Goal: Communication & Community: Share content

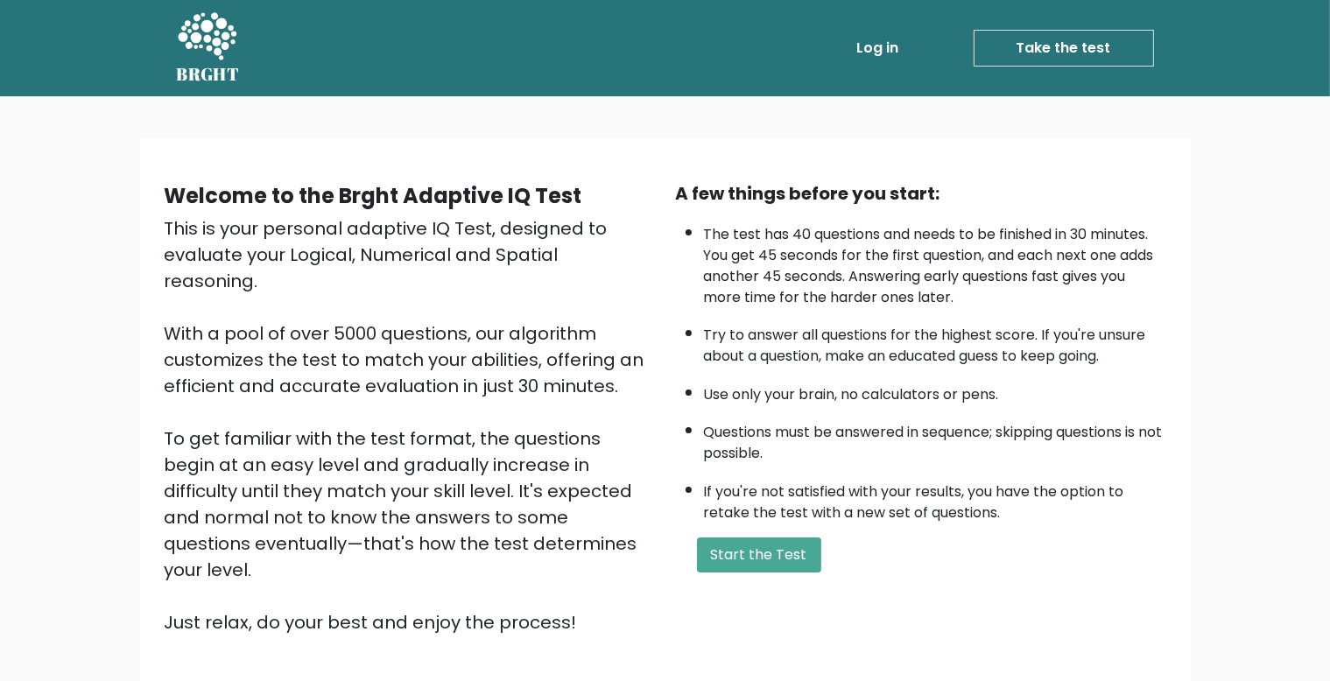
click at [874, 46] on link "Log in" at bounding box center [878, 48] width 56 height 35
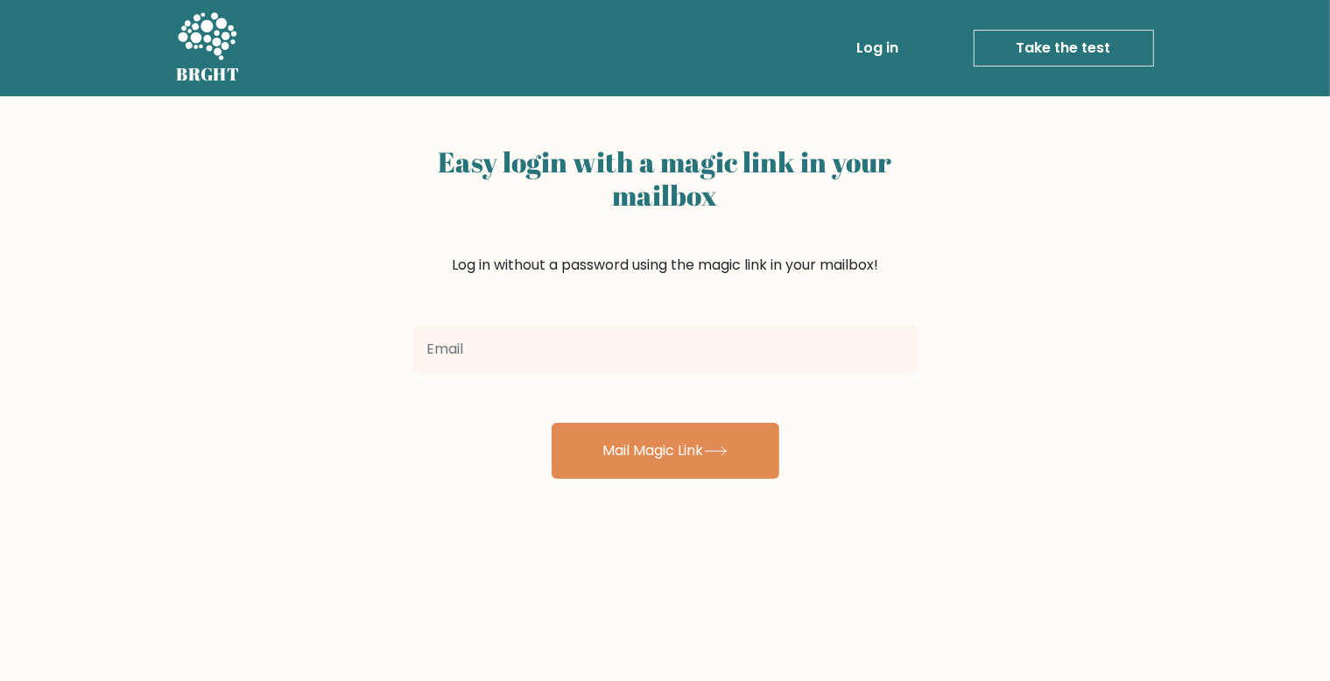
click at [844, 338] on input "email" at bounding box center [665, 349] width 504 height 49
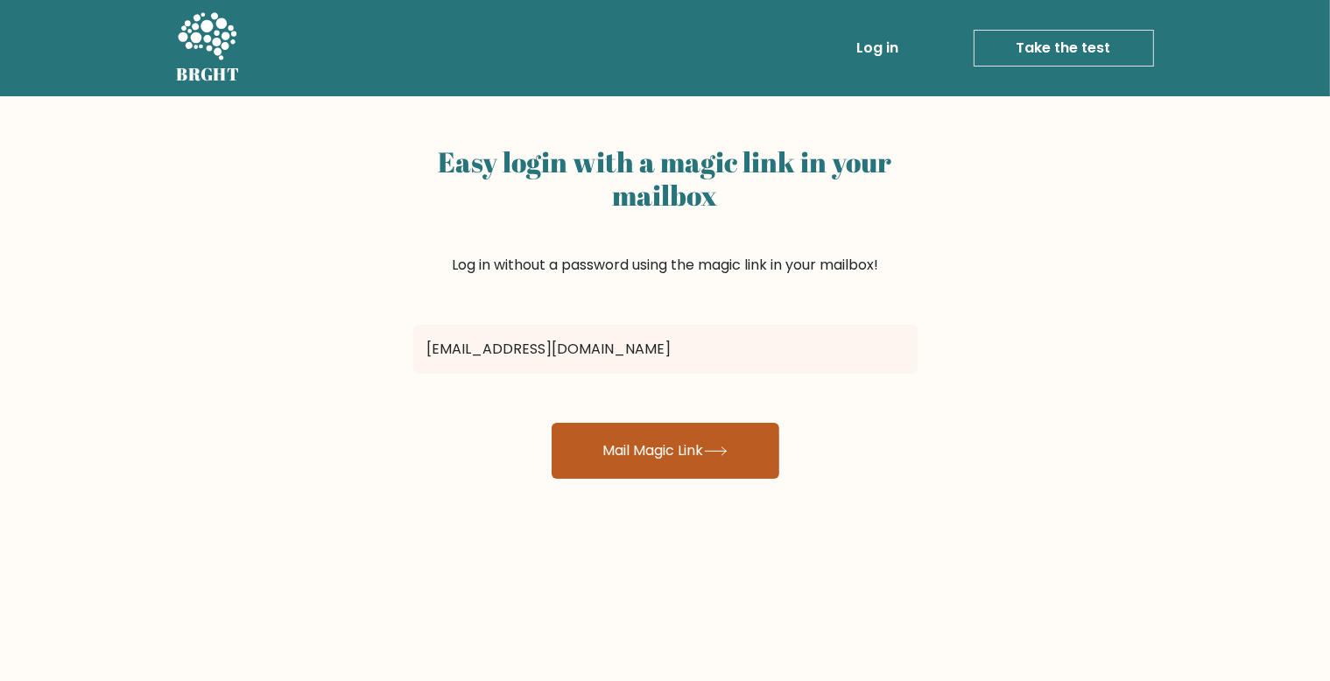
type input "anugerahbayupratama@gmail.com"
click at [688, 459] on button "Mail Magic Link" at bounding box center [665, 451] width 228 height 56
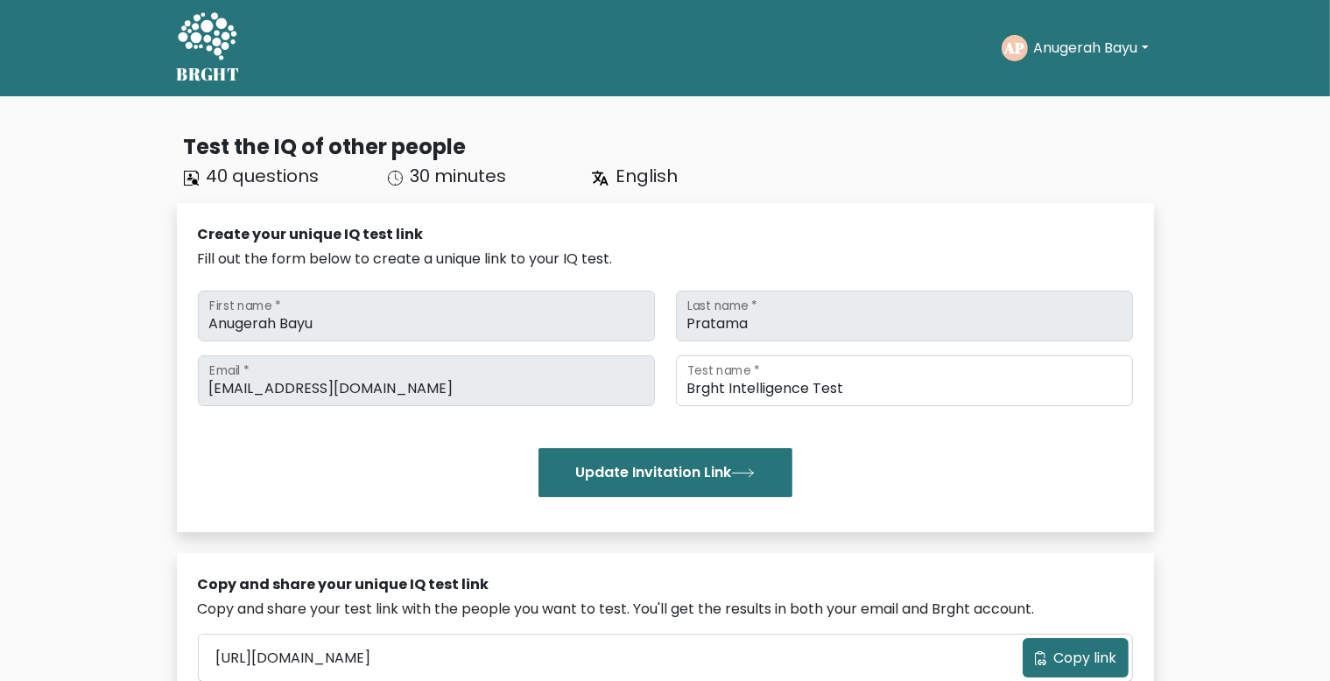
click at [885, 243] on div "Create your unique IQ test link" at bounding box center [665, 234] width 935 height 21
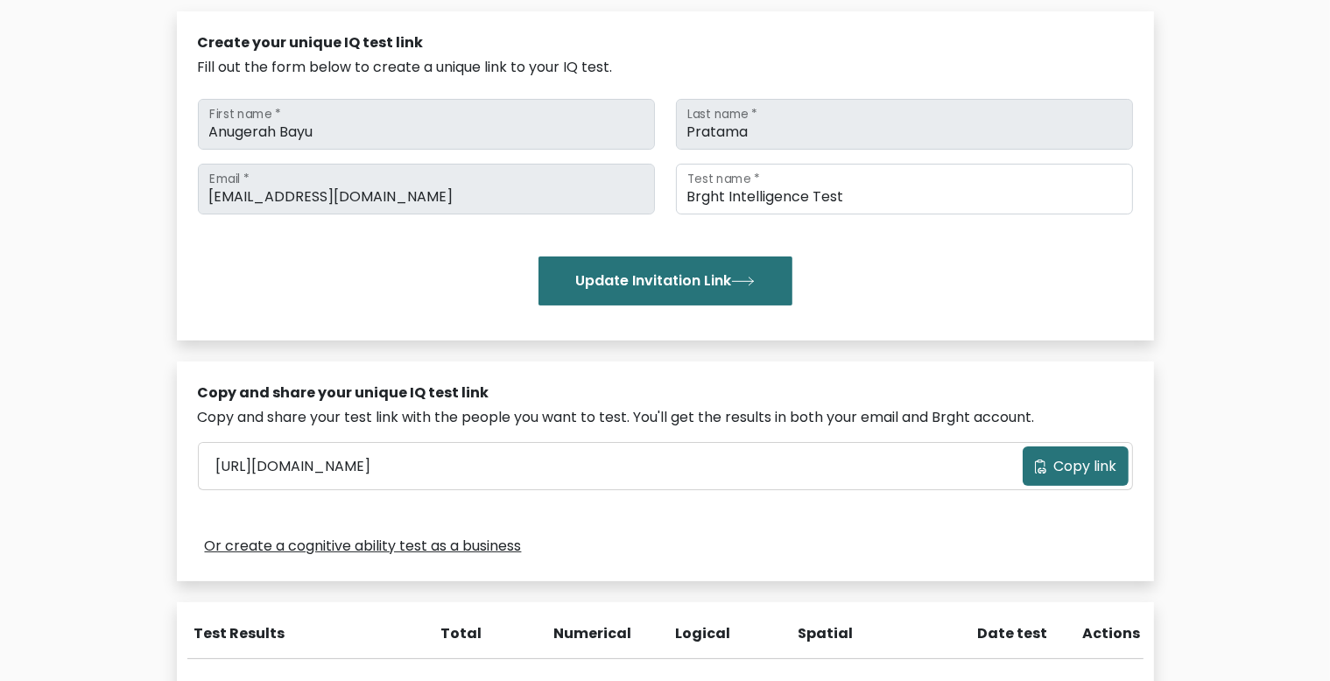
scroll to position [185, 0]
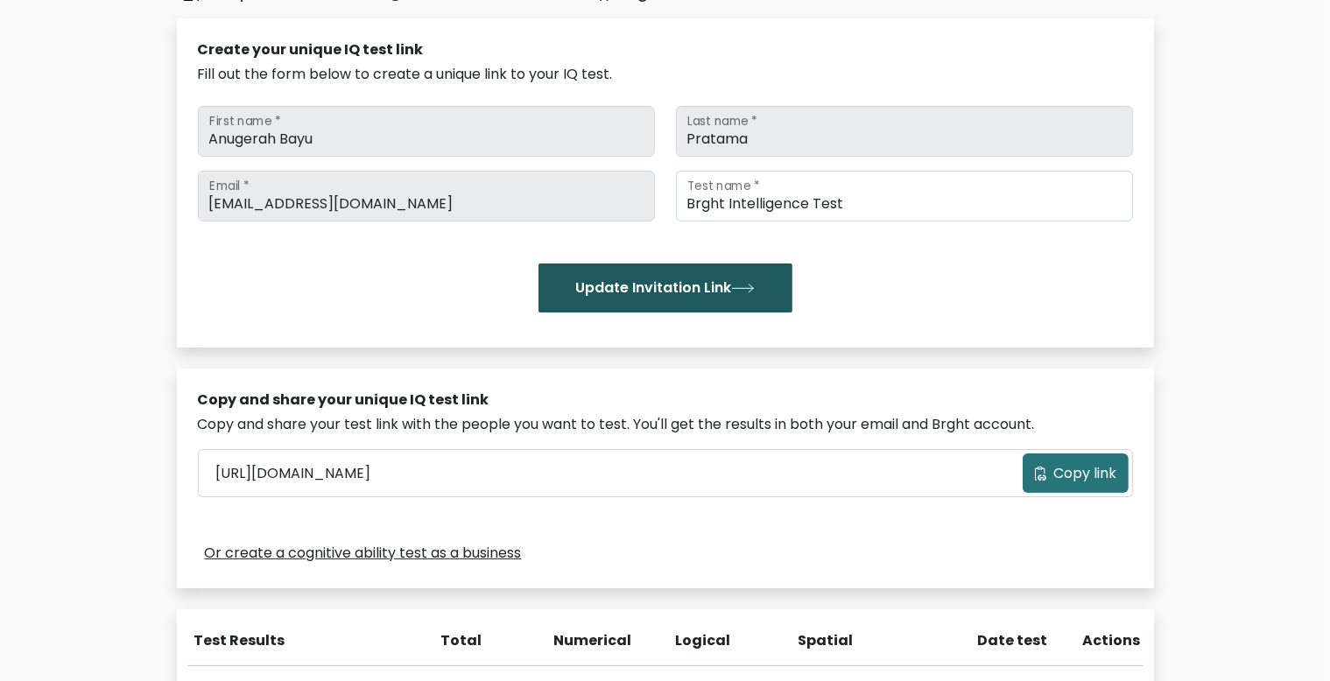
click at [705, 291] on button "Update Invitation Link" at bounding box center [665, 287] width 254 height 49
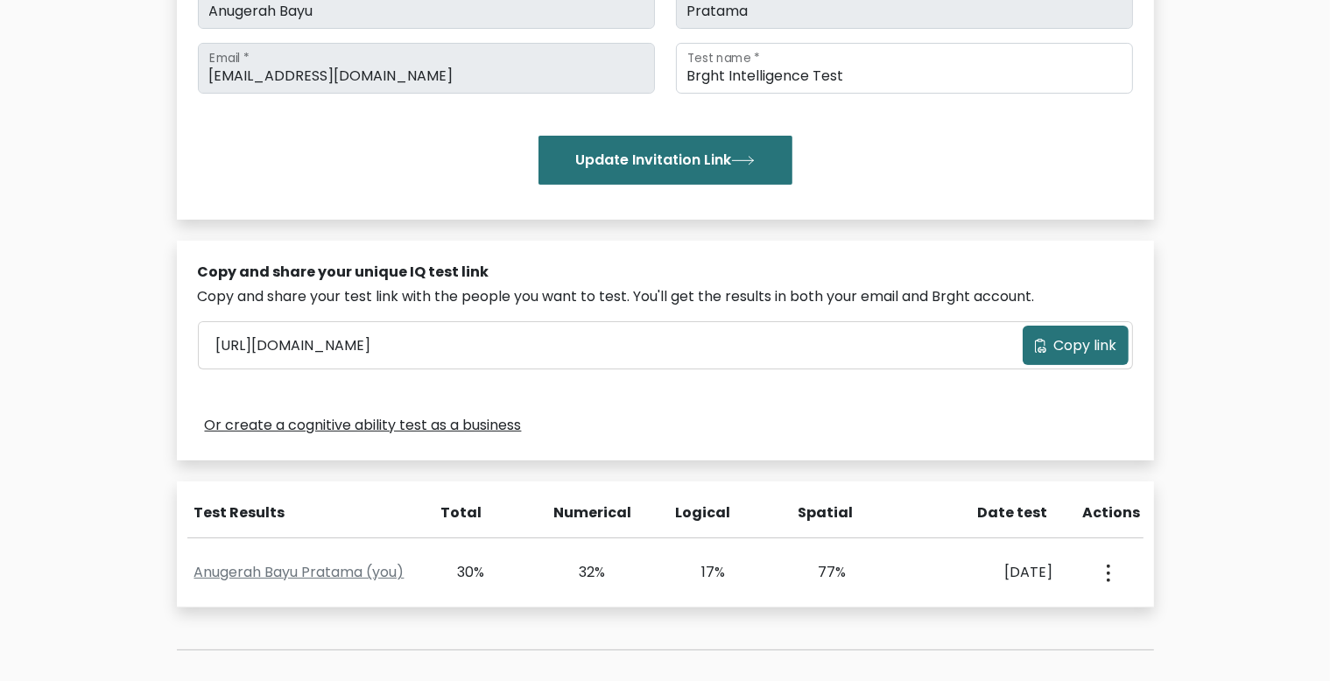
scroll to position [323, 0]
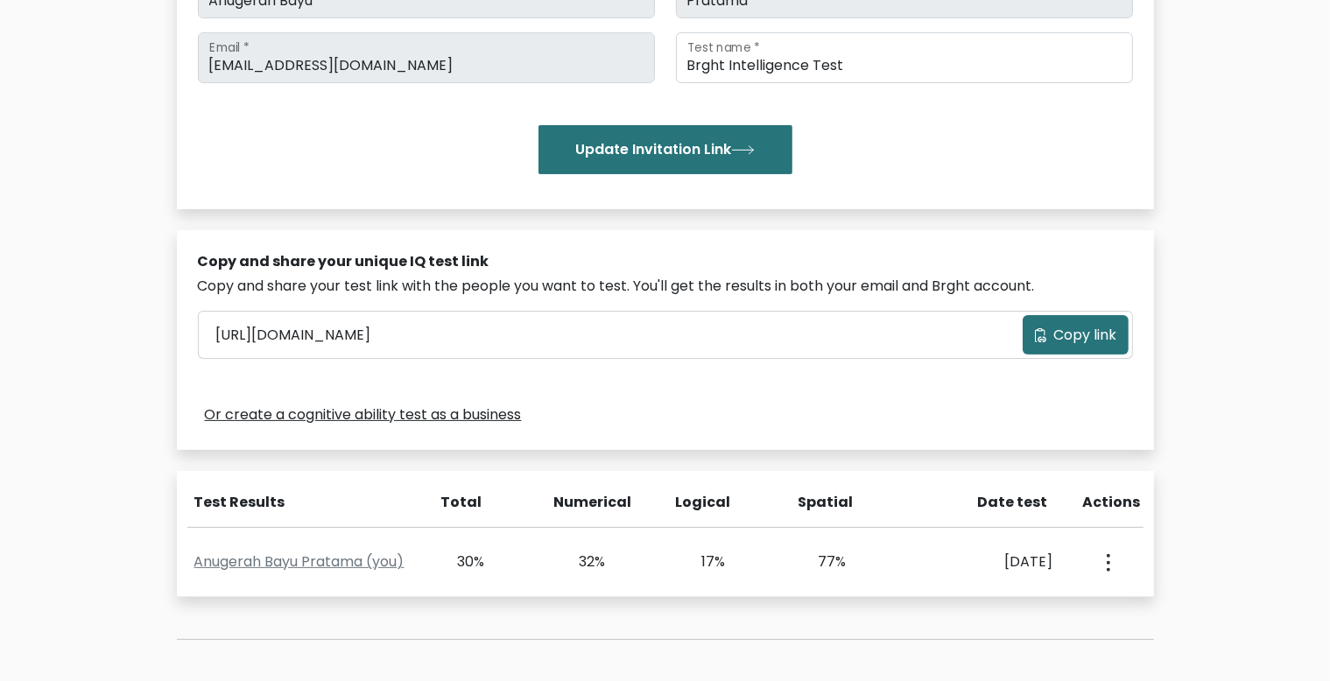
click at [1059, 338] on span "Copy link" at bounding box center [1085, 335] width 63 height 21
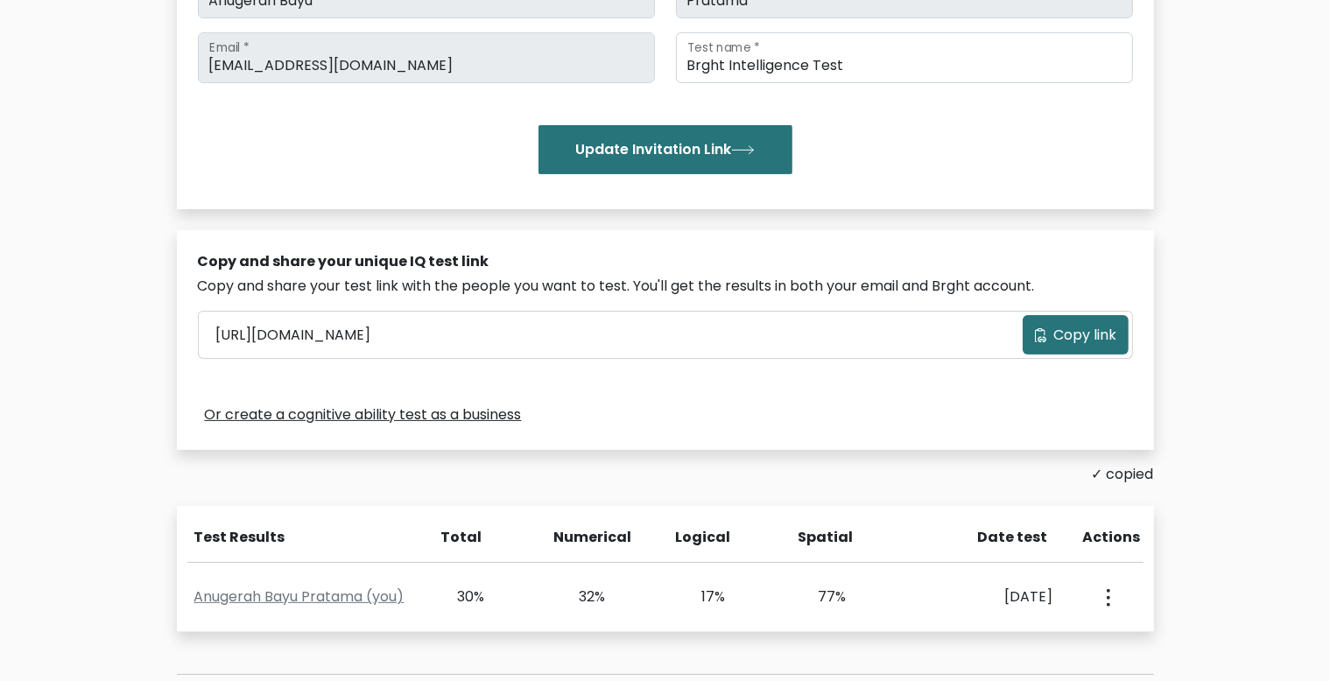
click at [1059, 338] on span "Copy link" at bounding box center [1085, 335] width 63 height 21
click at [952, 397] on div "Copy and share your unique IQ test link Copy and share your test link with the …" at bounding box center [665, 340] width 977 height 220
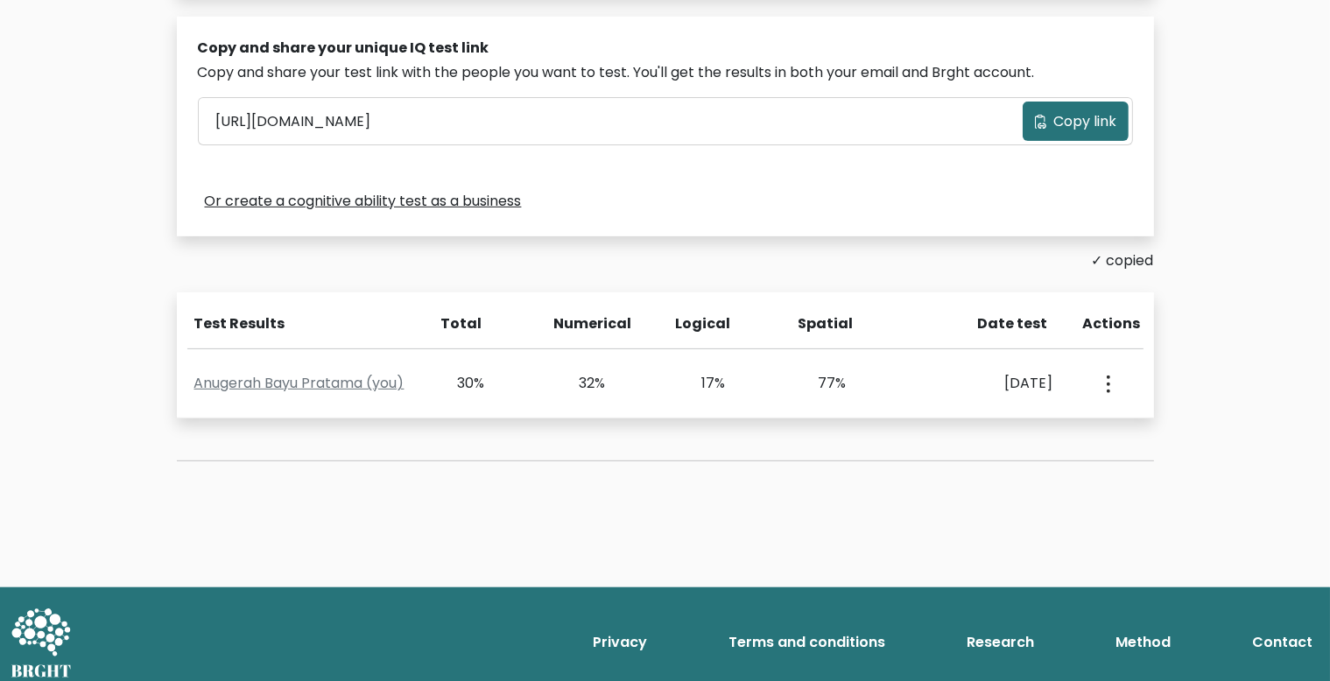
scroll to position [548, 0]
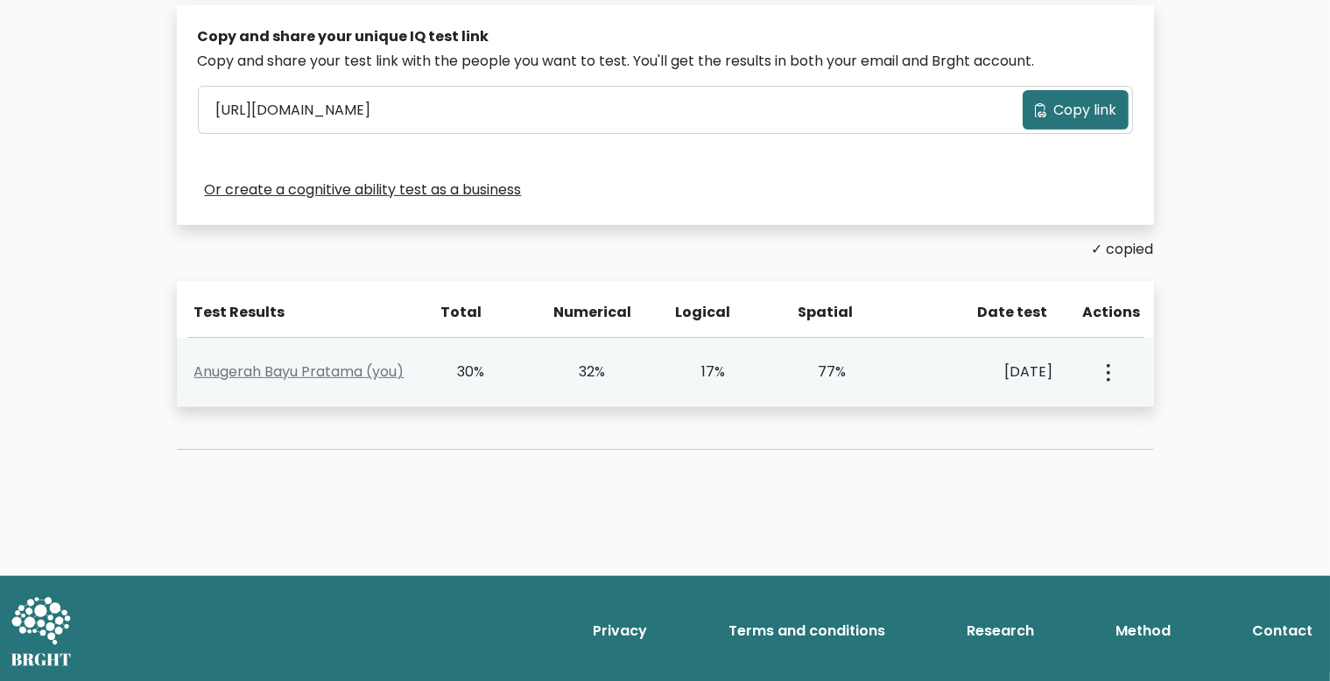
click at [1104, 376] on button "button" at bounding box center [1106, 372] width 14 height 54
click at [1113, 416] on link "View Profile" at bounding box center [1168, 423] width 138 height 28
